Goal: Task Accomplishment & Management: Use online tool/utility

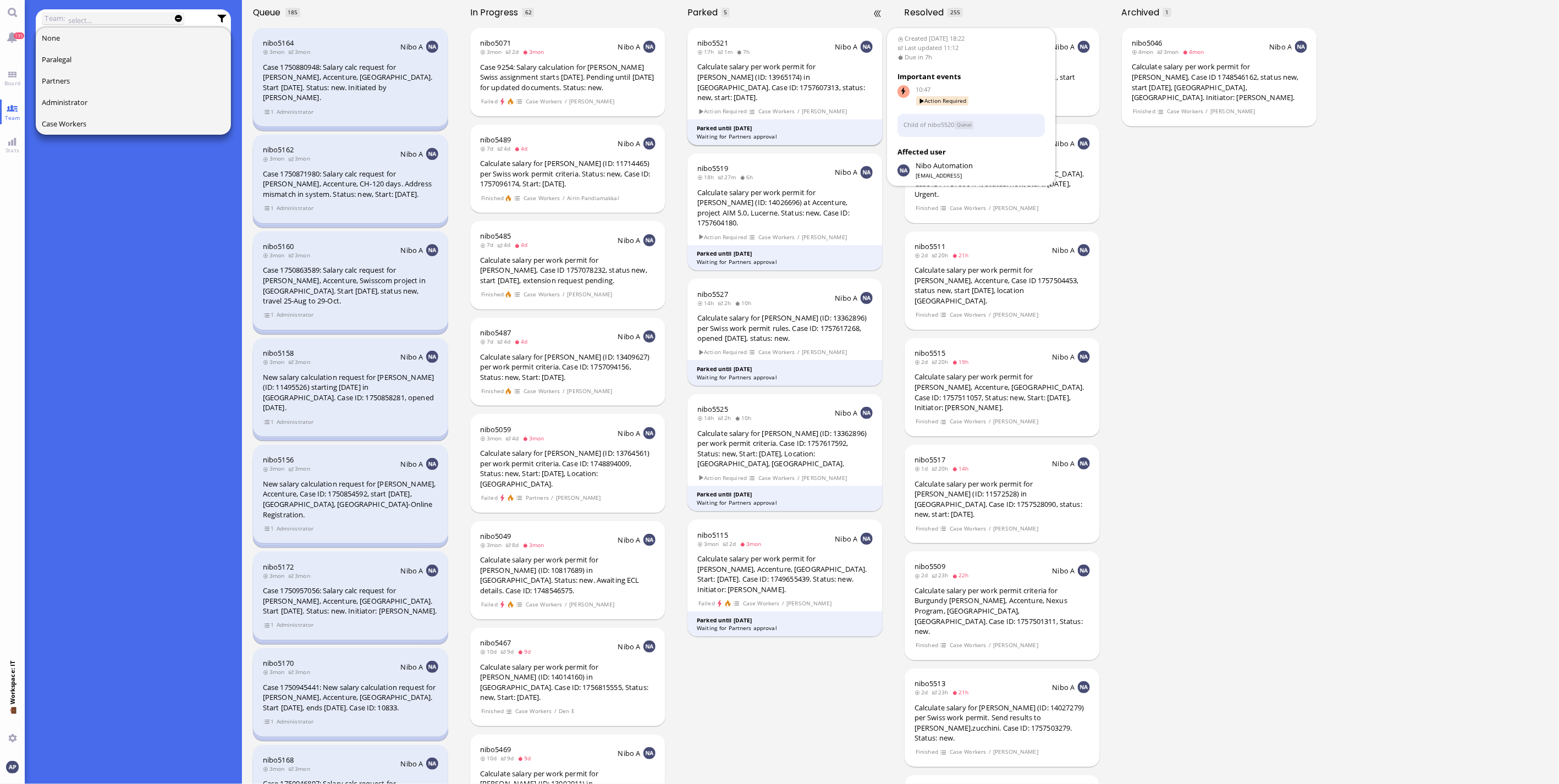
click at [814, 81] on div "Calculate salary per work permit for [PERSON_NAME] (ID: 13965174) in [GEOGRAPHI…" at bounding box center [785, 82] width 176 height 41
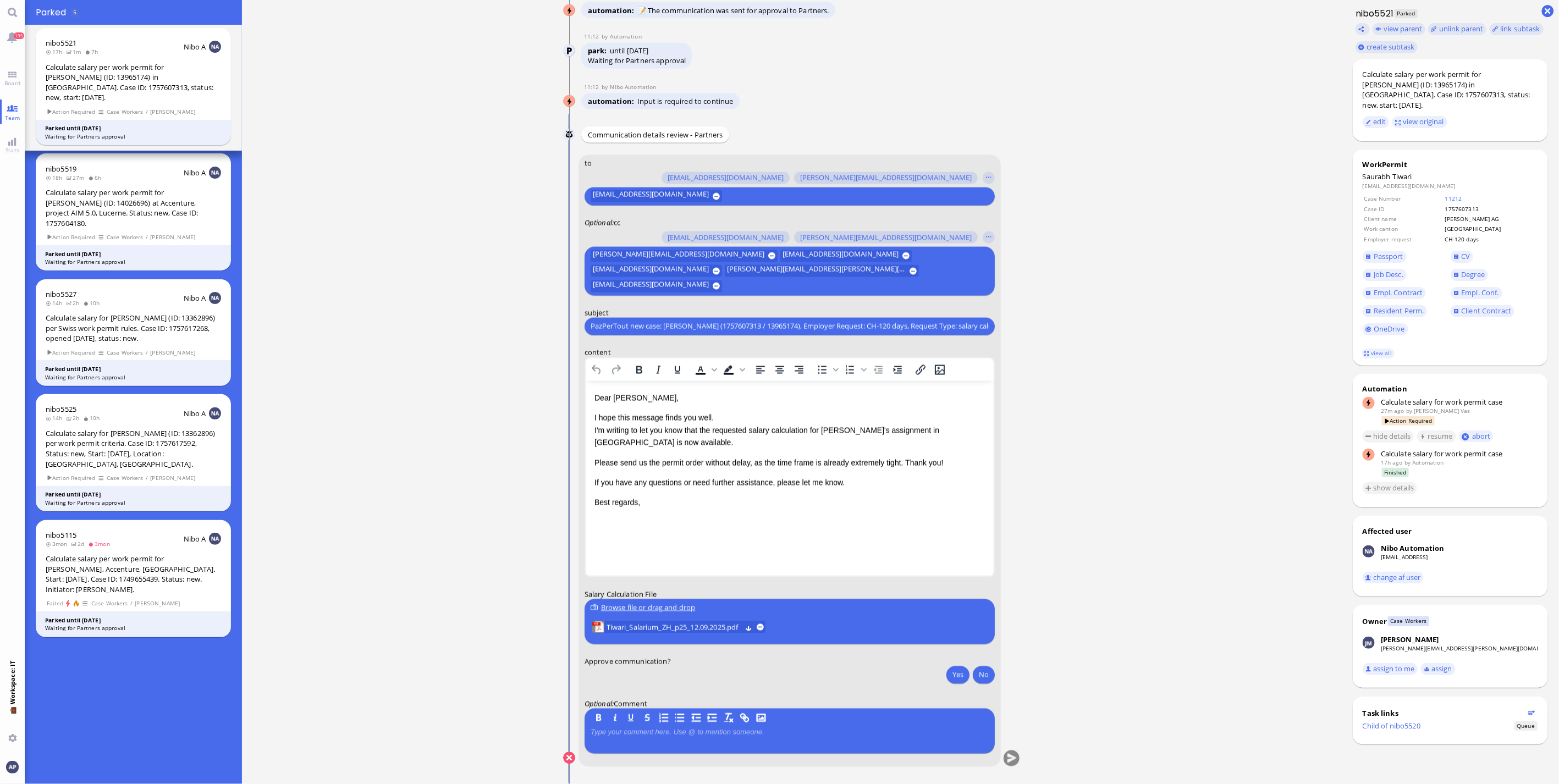
scroll to position [1, 0]
click at [633, 625] on span "Tiwari_Salarium_ZH_p25_12.09.2025.pdf" at bounding box center [674, 627] width 135 height 12
click at [946, 678] on button "Yes" at bounding box center [957, 674] width 23 height 18
click at [1005, 756] on button "submit" at bounding box center [1012, 758] width 17 height 16
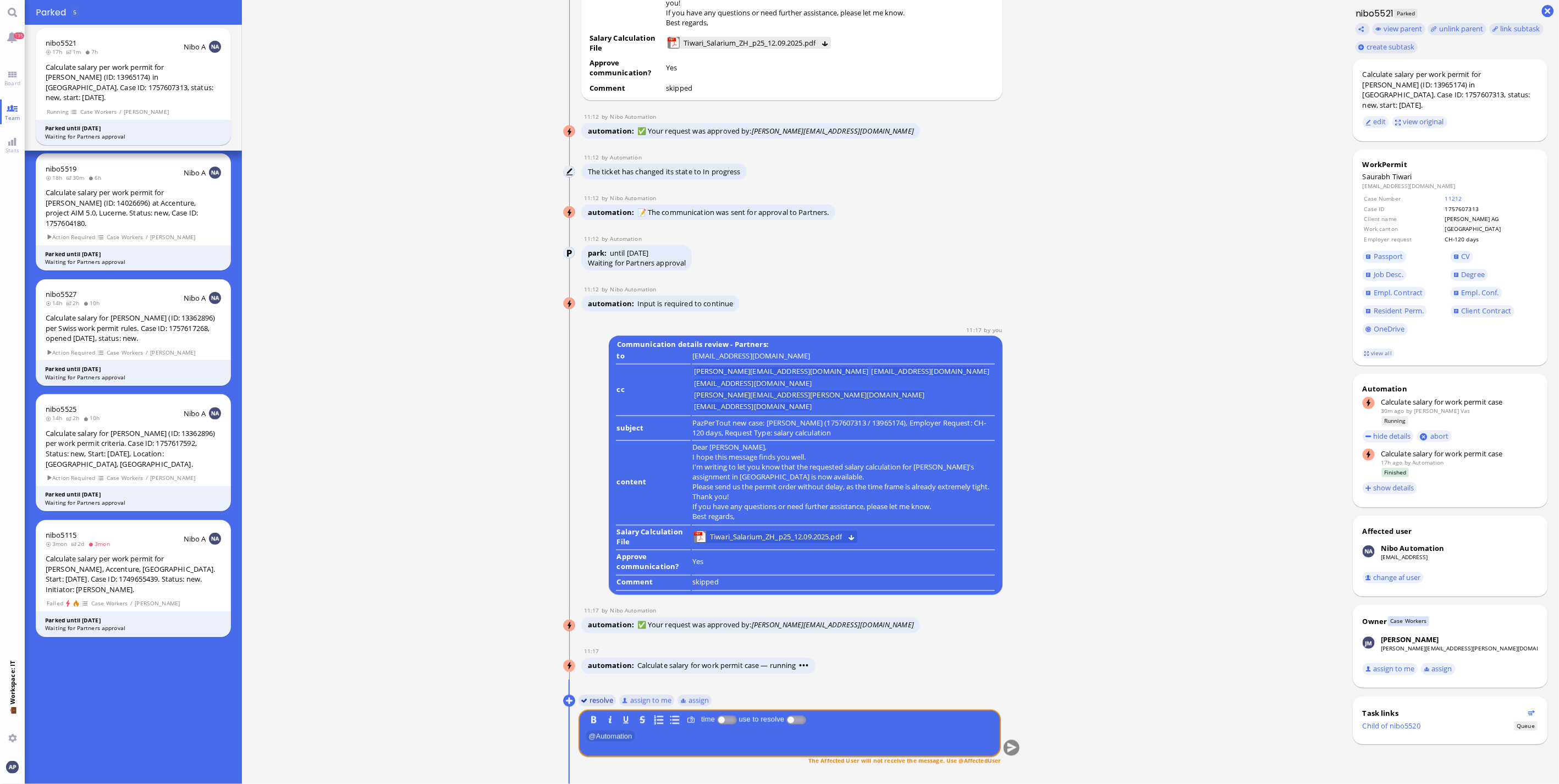
click at [597, 702] on button "resolve" at bounding box center [597, 700] width 38 height 12
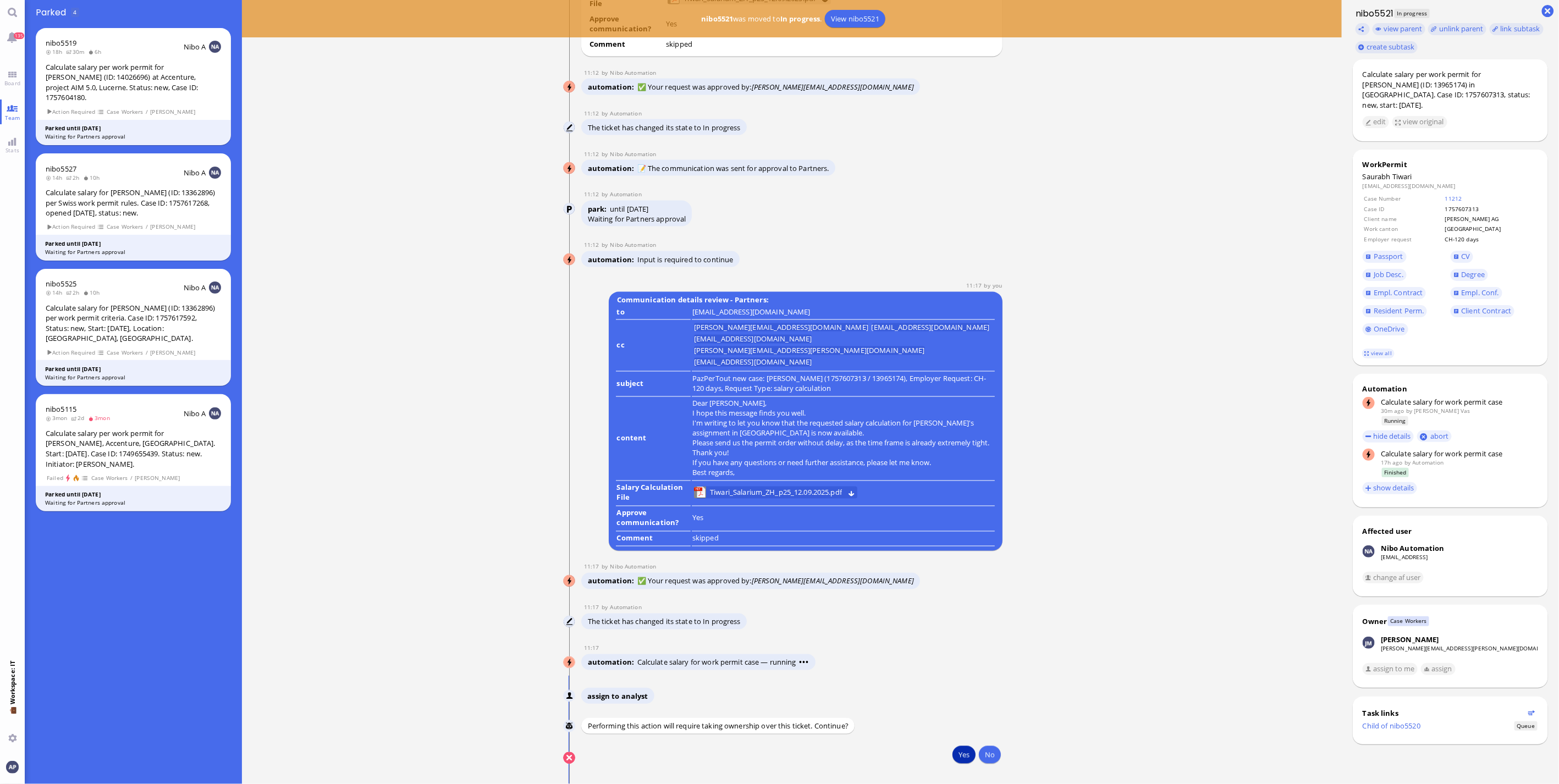
click at [961, 758] on button "Yes" at bounding box center [963, 754] width 23 height 18
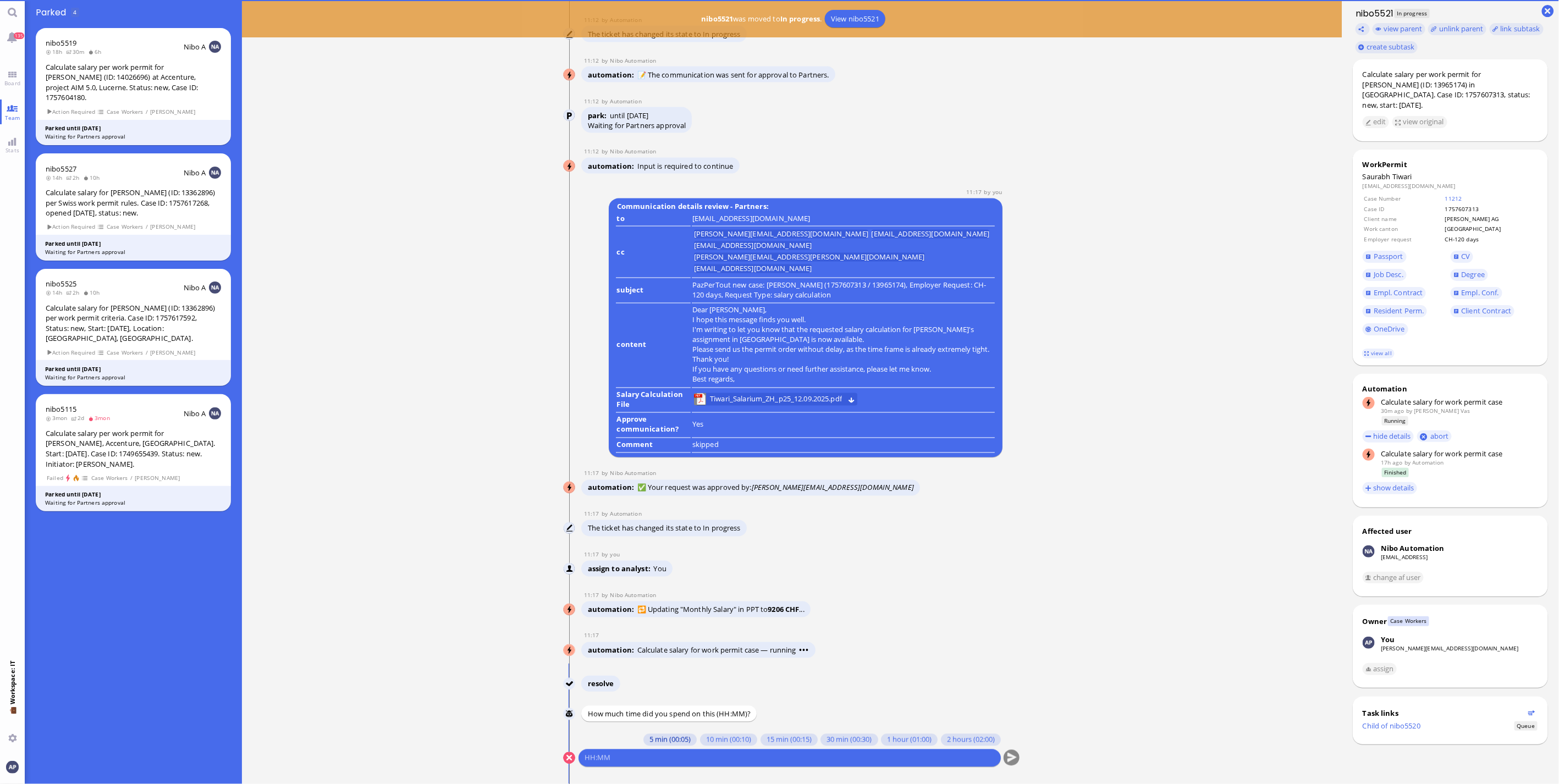
click at [657, 740] on button "5 min (00:05)" at bounding box center [670, 740] width 53 height 12
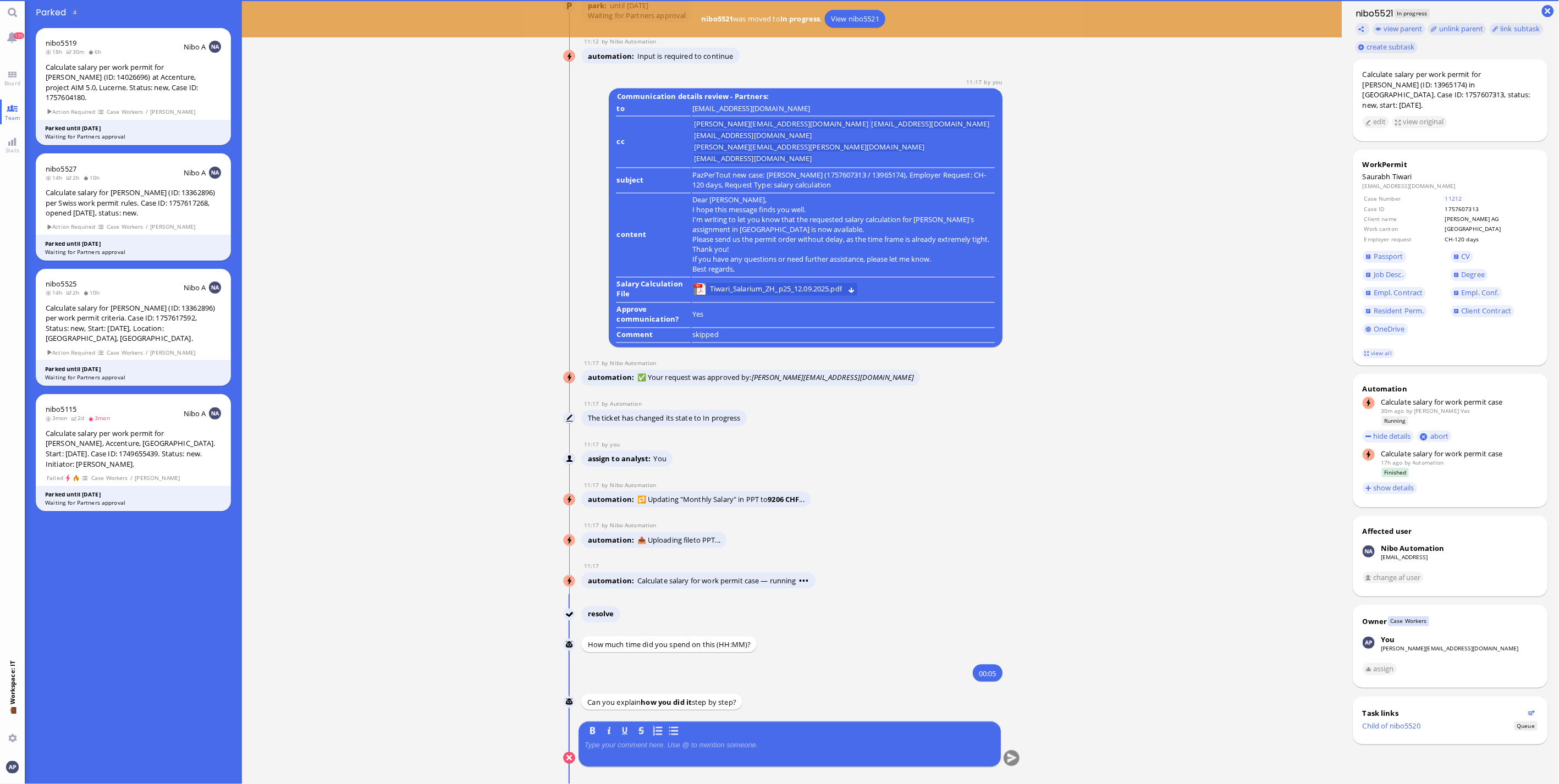
click at [654, 750] on div at bounding box center [789, 752] width 410 height 23
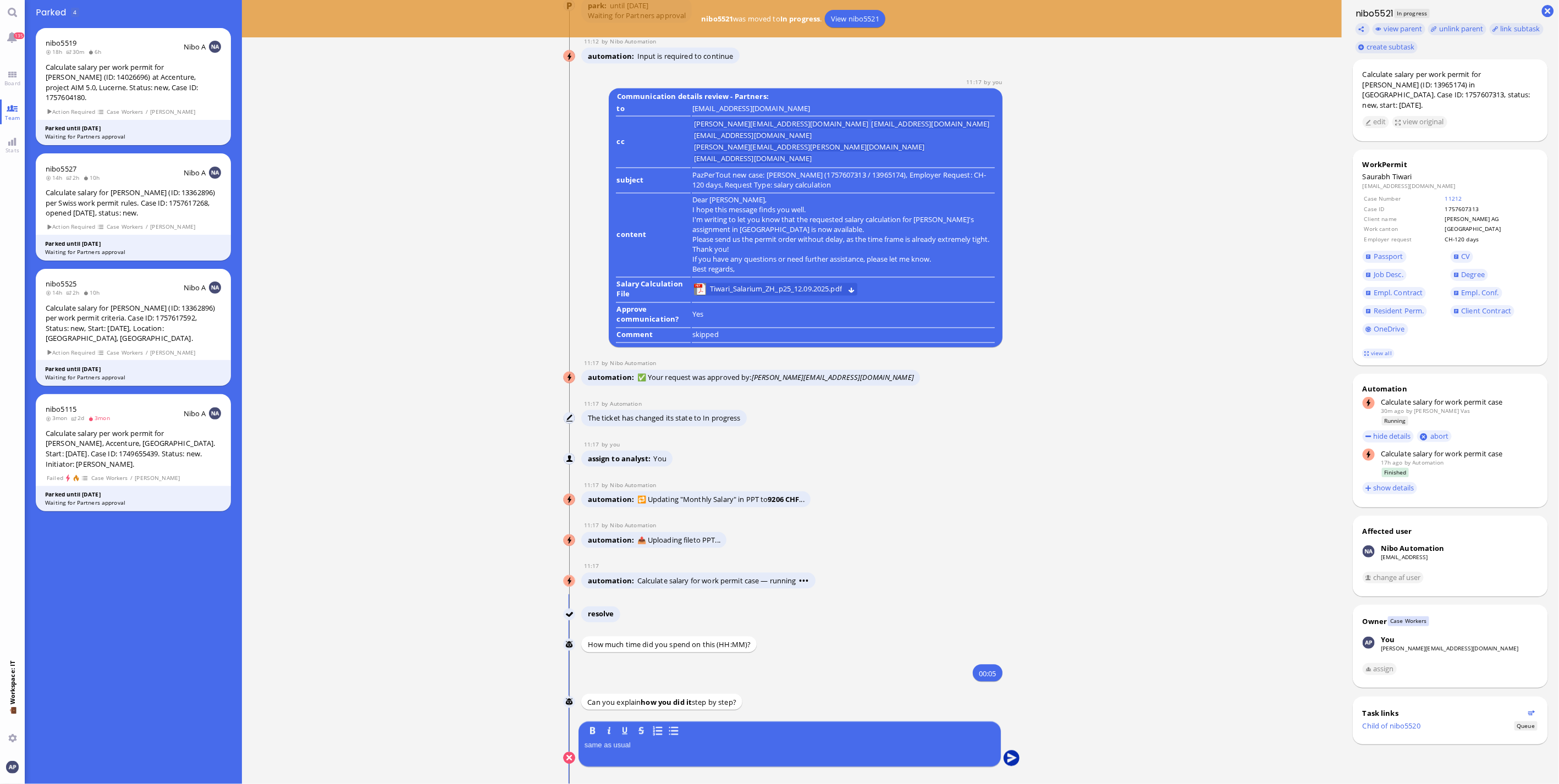
click at [1006, 762] on button "submit" at bounding box center [1012, 758] width 17 height 16
